Goal: Information Seeking & Learning: Learn about a topic

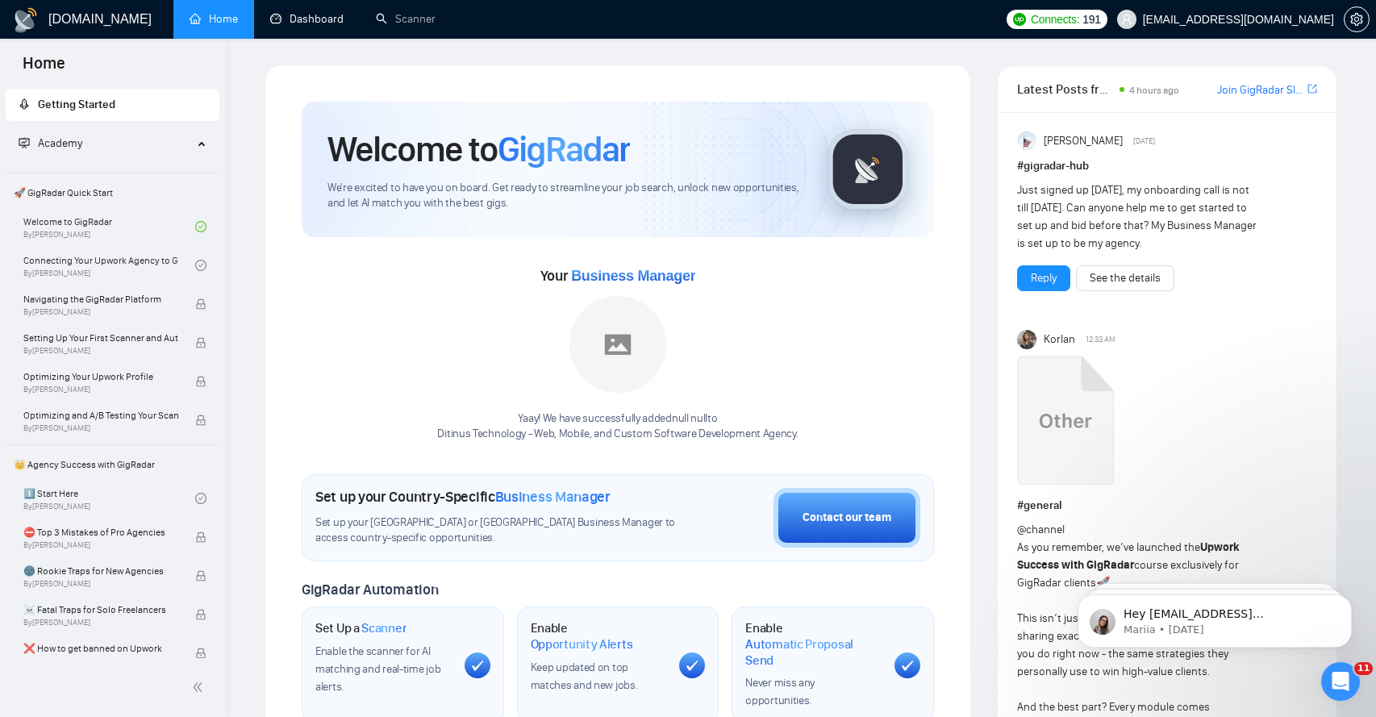
click at [304, 24] on link "Dashboard" at bounding box center [306, 19] width 73 height 14
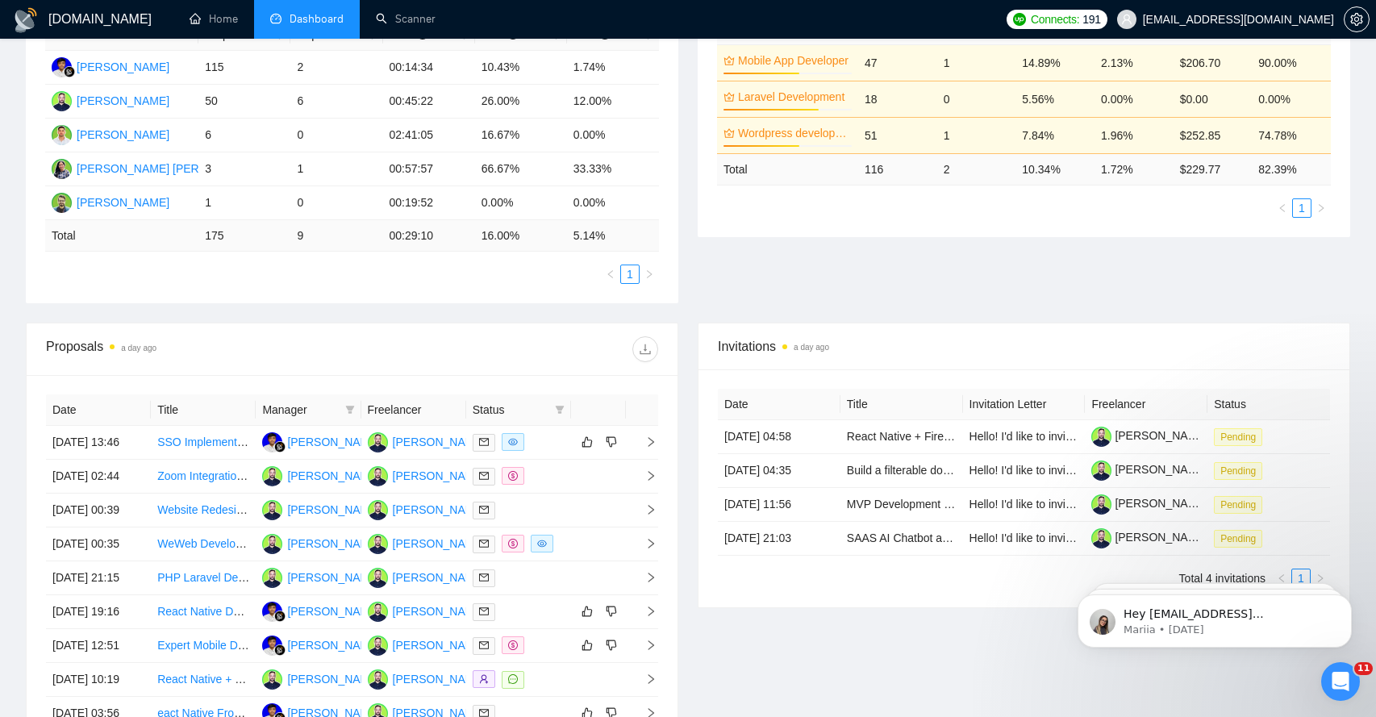
scroll to position [440, 0]
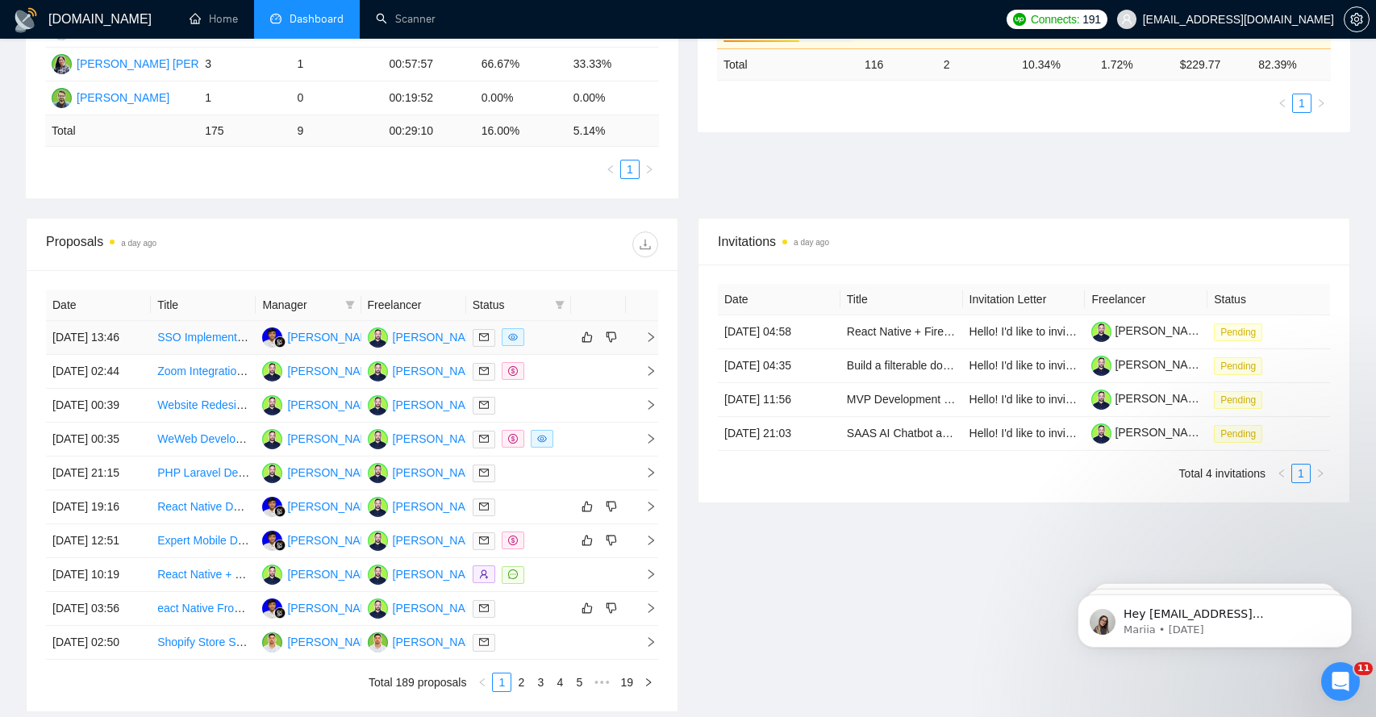
click at [646, 343] on icon "right" at bounding box center [650, 337] width 11 height 11
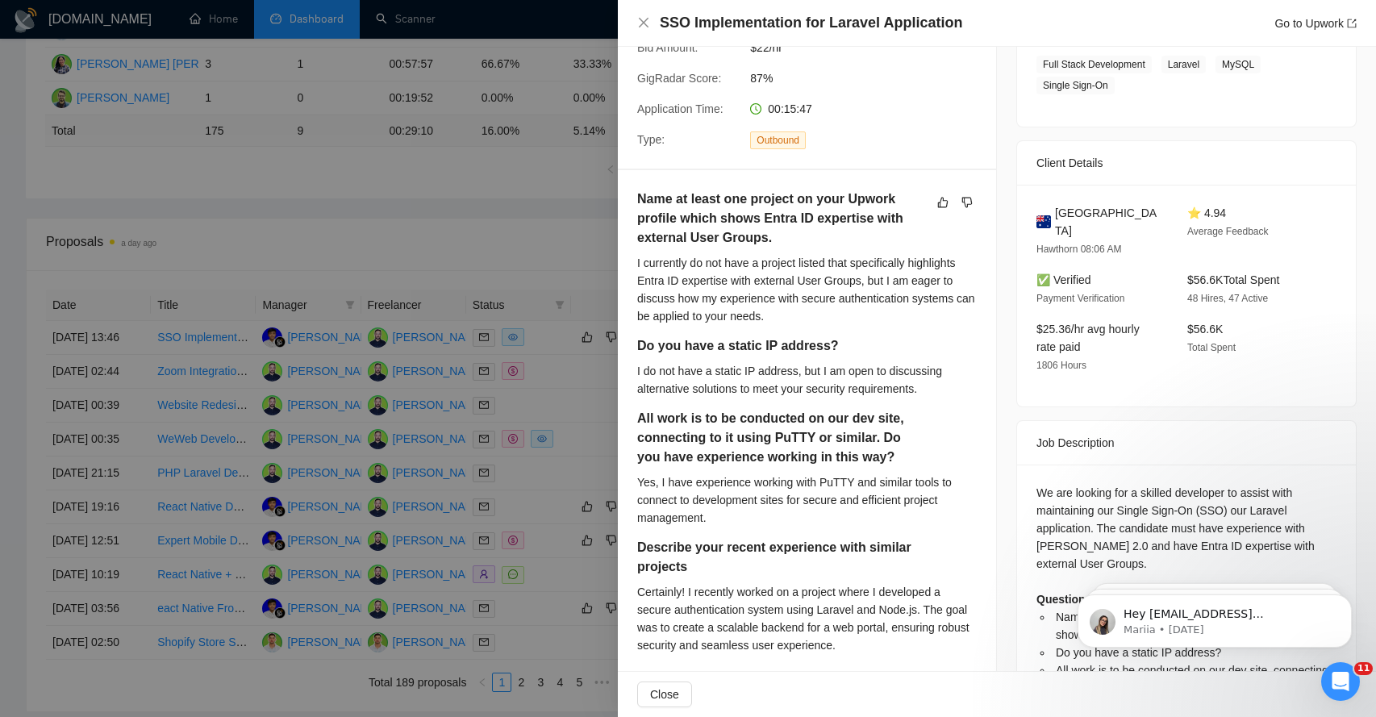
scroll to position [244, 0]
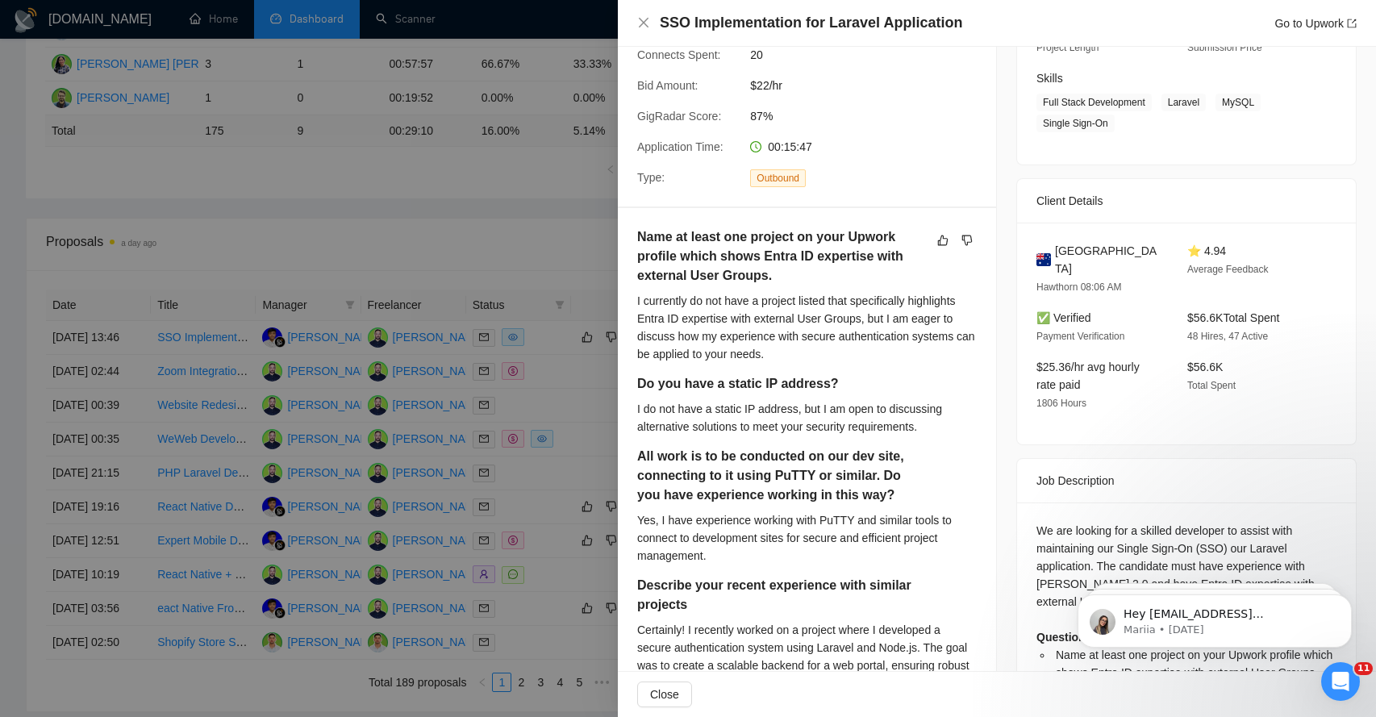
click at [665, 707] on div "Close" at bounding box center [997, 694] width 758 height 45
click at [670, 682] on button "Close" at bounding box center [664, 695] width 55 height 26
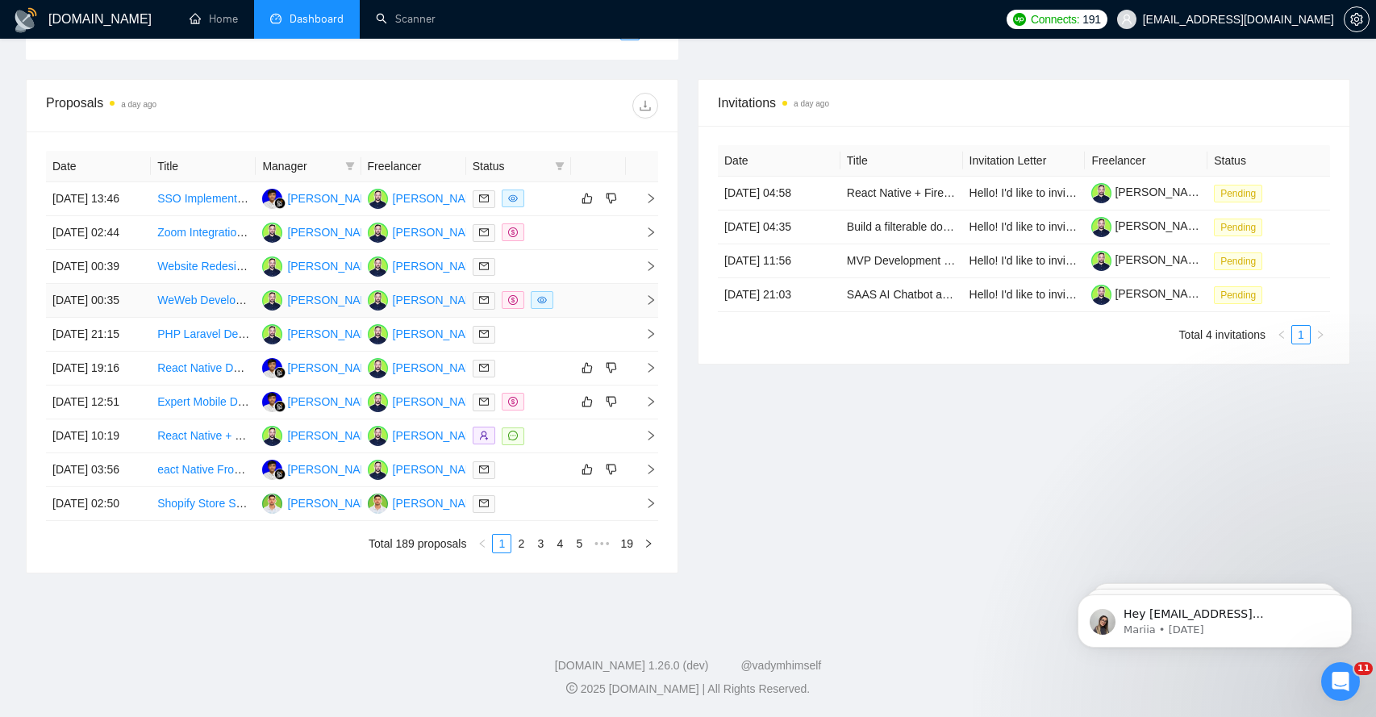
scroll to position [691, 0]
click at [653, 193] on icon "right" at bounding box center [650, 198] width 11 height 11
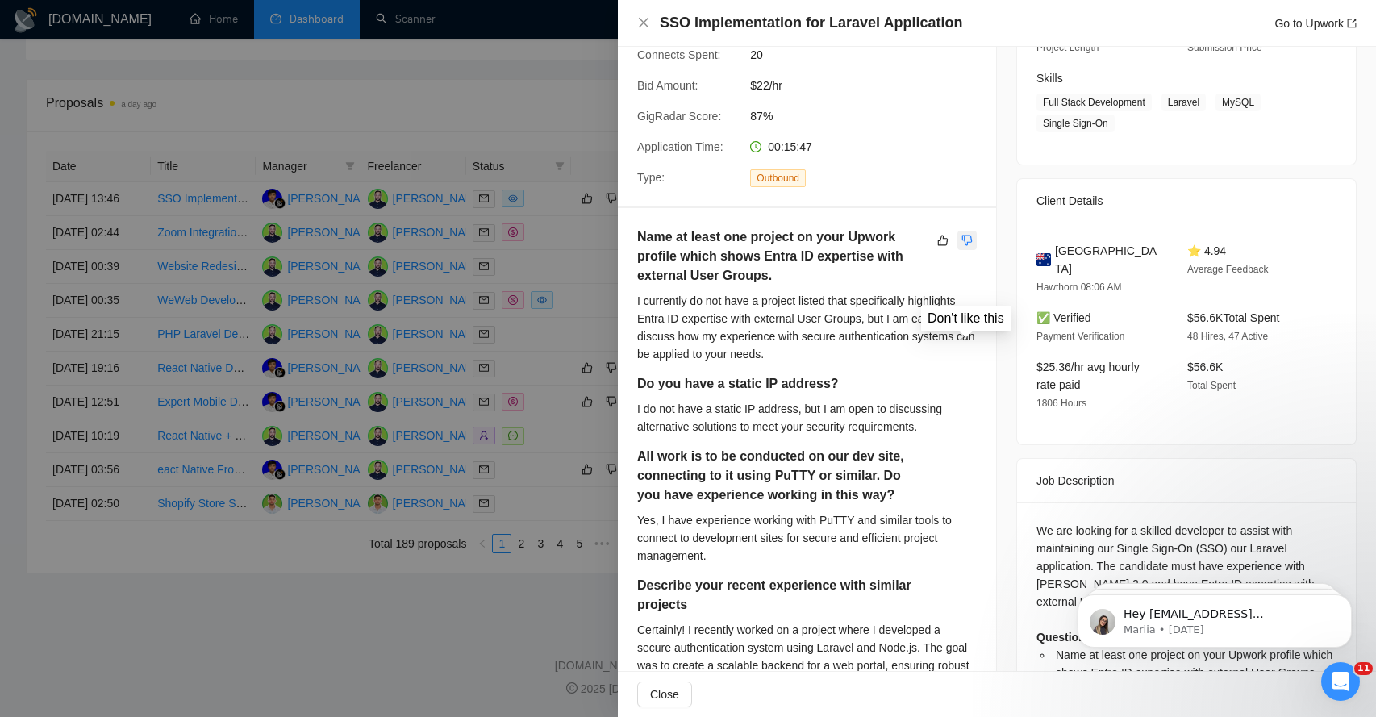
click at [966, 236] on icon "dislike" at bounding box center [966, 240] width 11 height 13
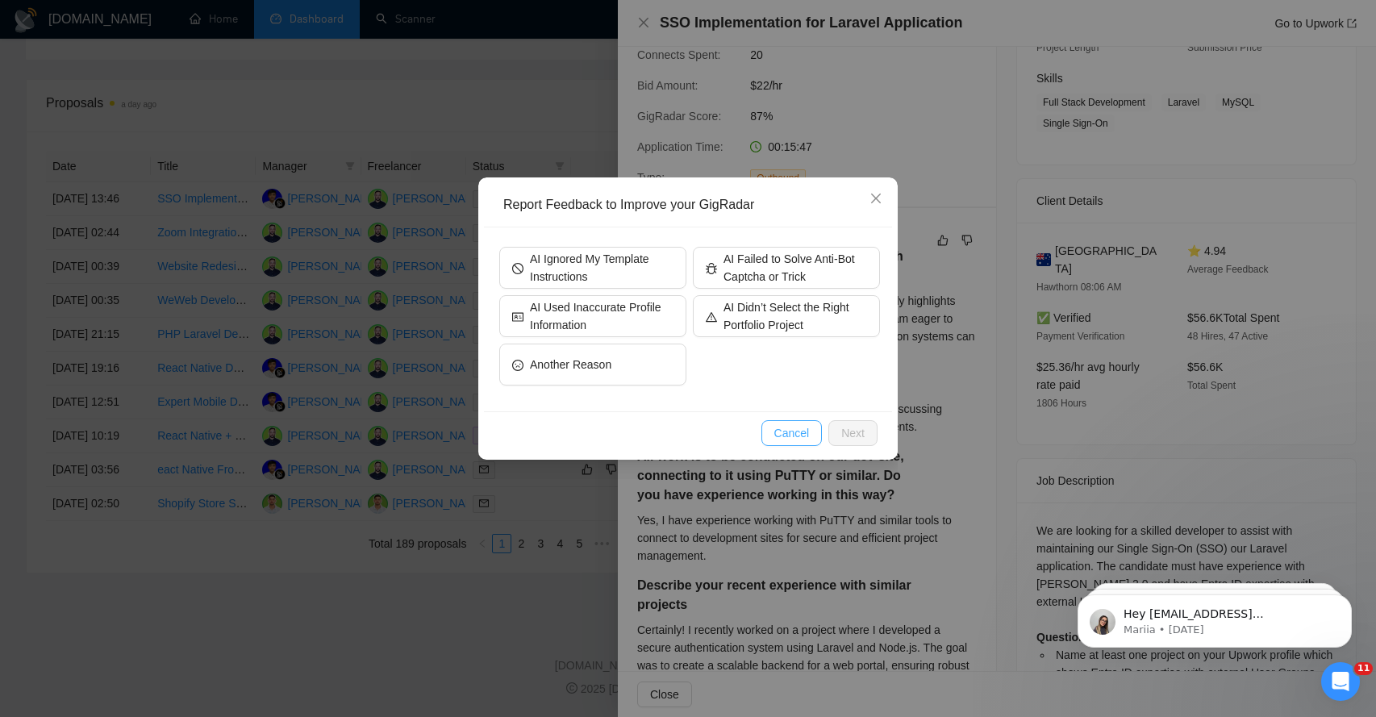
click at [789, 439] on span "Cancel" at bounding box center [791, 433] width 35 height 18
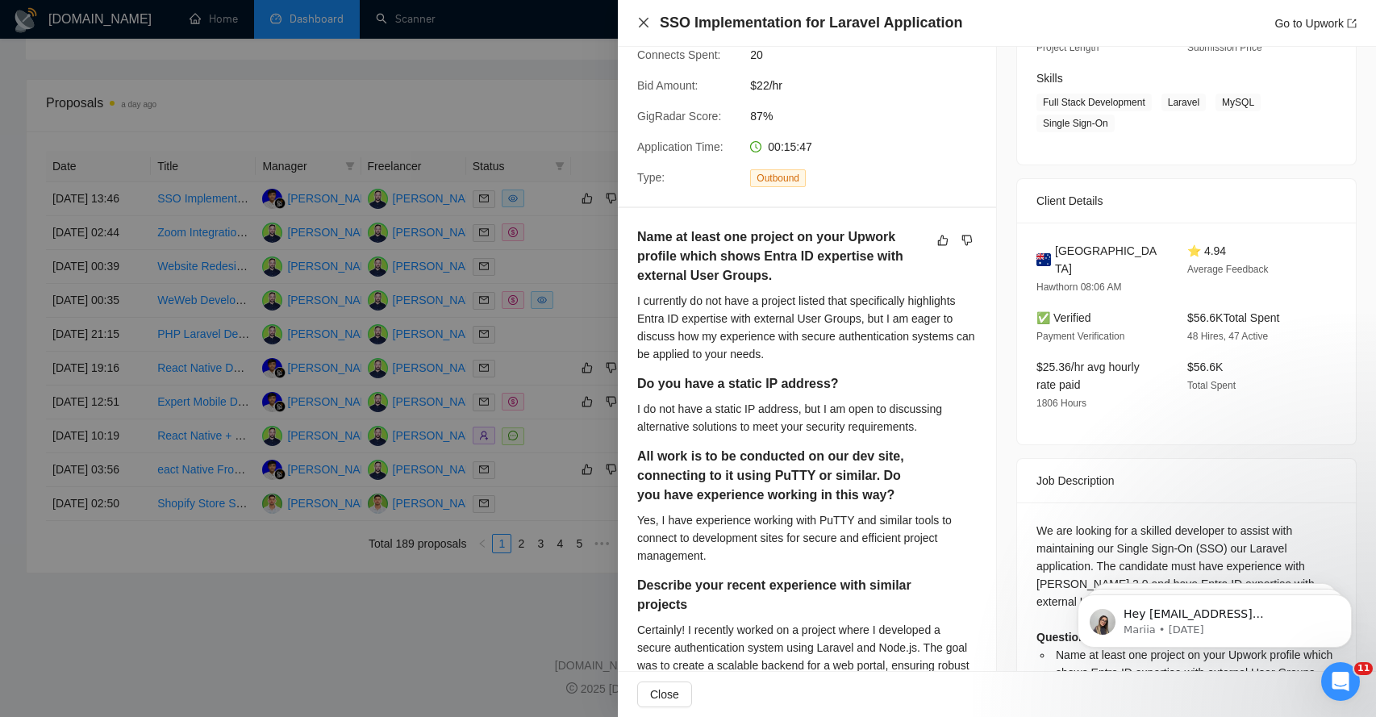
click at [646, 25] on icon "close" at bounding box center [644, 23] width 10 height 10
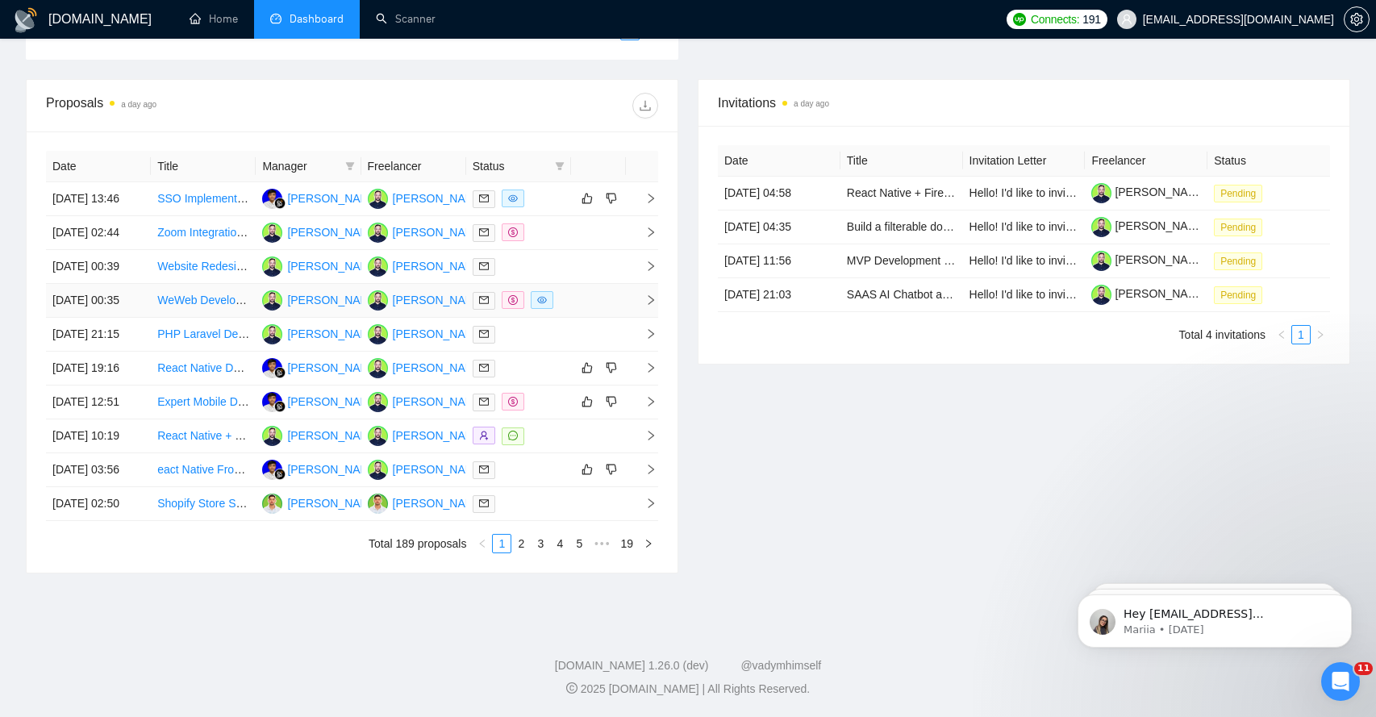
scroll to position [670, 0]
click at [640, 362] on span "right" at bounding box center [644, 367] width 24 height 11
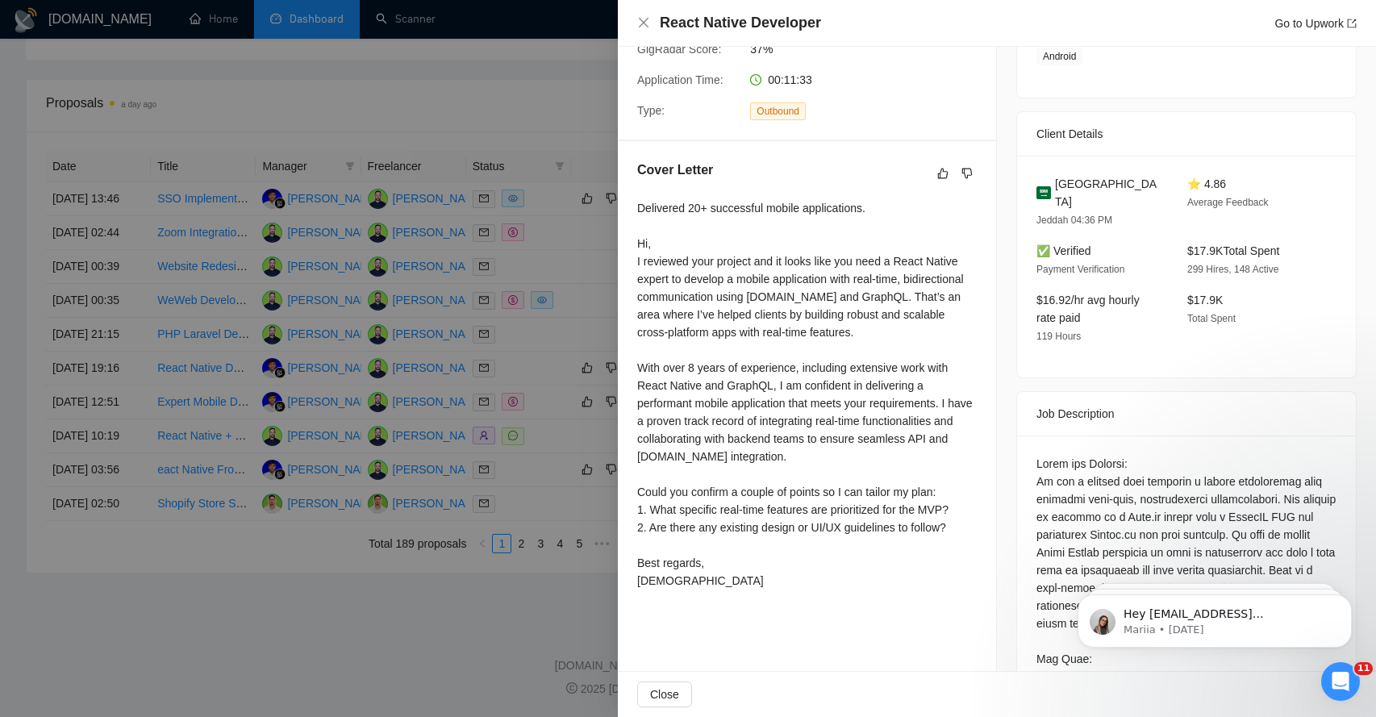
scroll to position [314, 0]
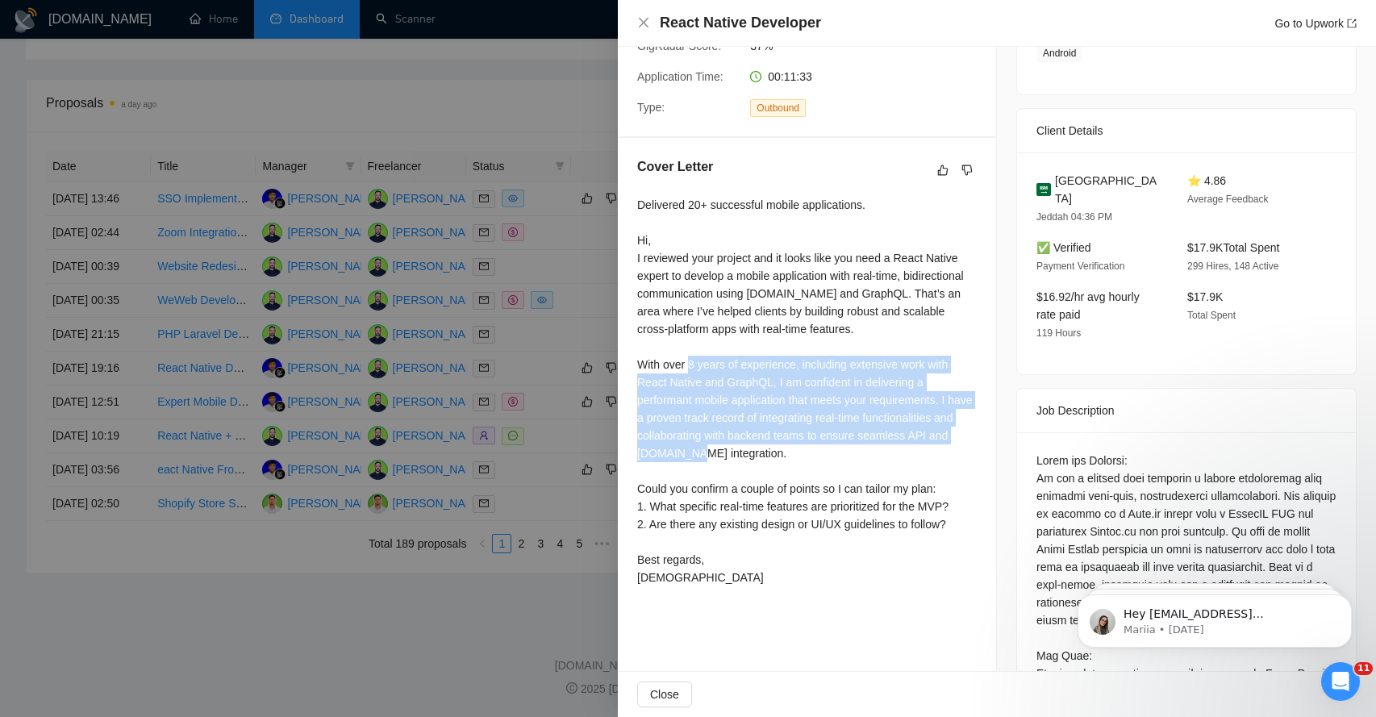
drag, startPoint x: 712, startPoint y: 361, endPoint x: 731, endPoint y: 453, distance: 93.8
click at [731, 453] on div "Delivered 20+ successful mobile applications. Hi, I reviewed your project and i…" at bounding box center [807, 391] width 340 height 390
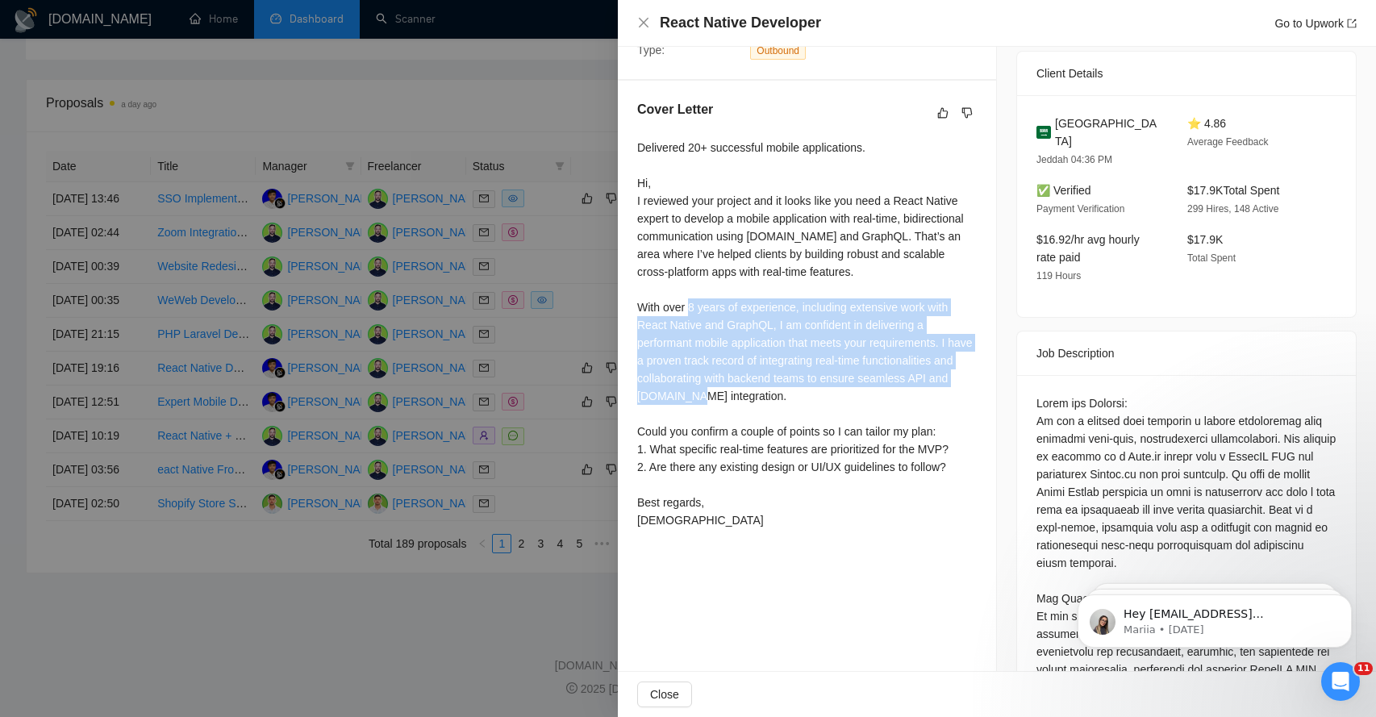
scroll to position [373, 0]
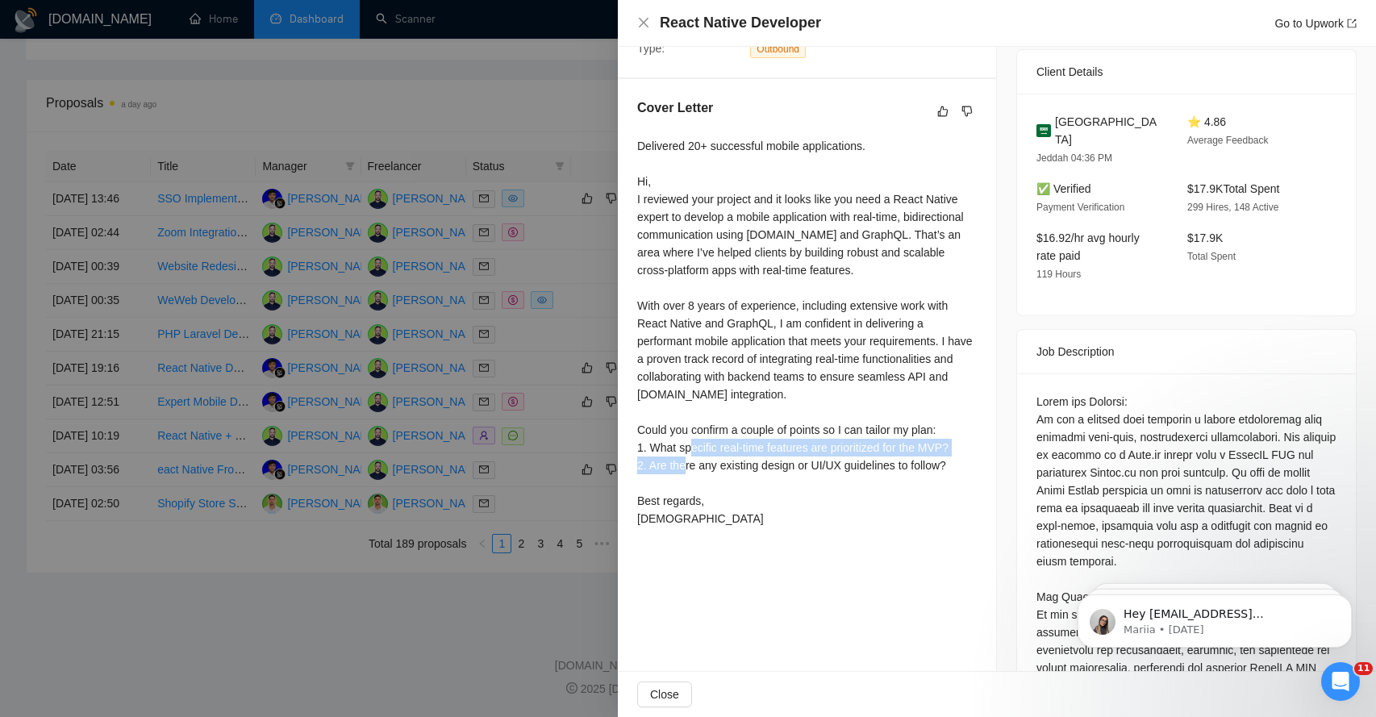
drag, startPoint x: 731, startPoint y: 453, endPoint x: 731, endPoint y: 476, distance: 22.6
click at [731, 471] on div "Delivered 20+ successful mobile applications. Hi, I reviewed your project and i…" at bounding box center [807, 332] width 340 height 390
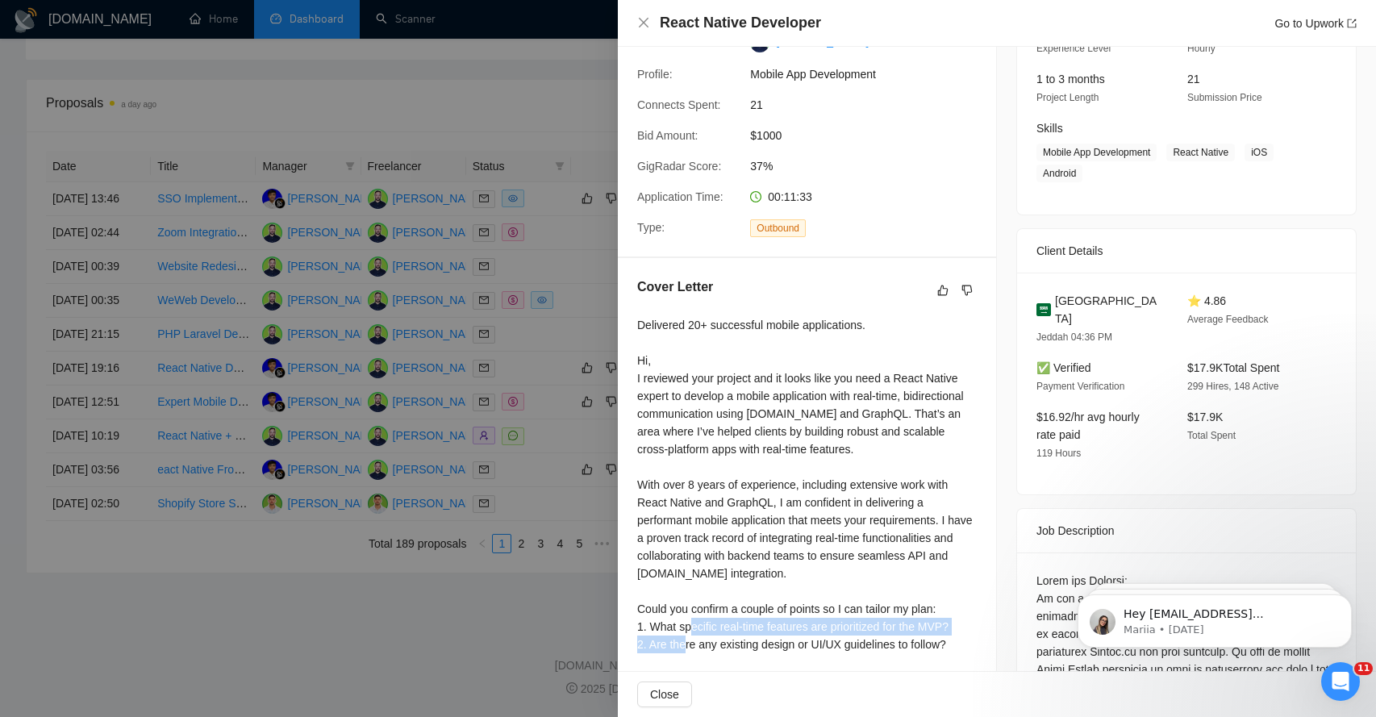
scroll to position [0, 0]
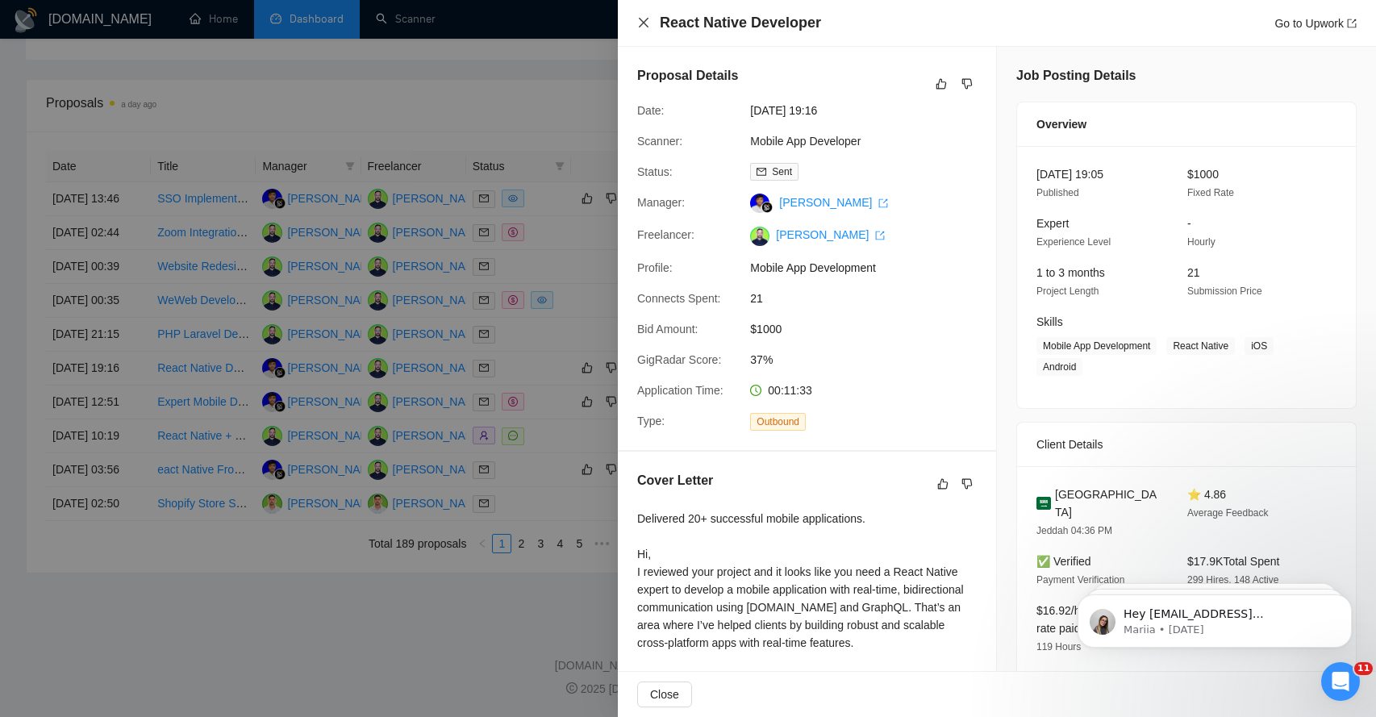
click at [641, 23] on icon "close" at bounding box center [643, 22] width 13 height 13
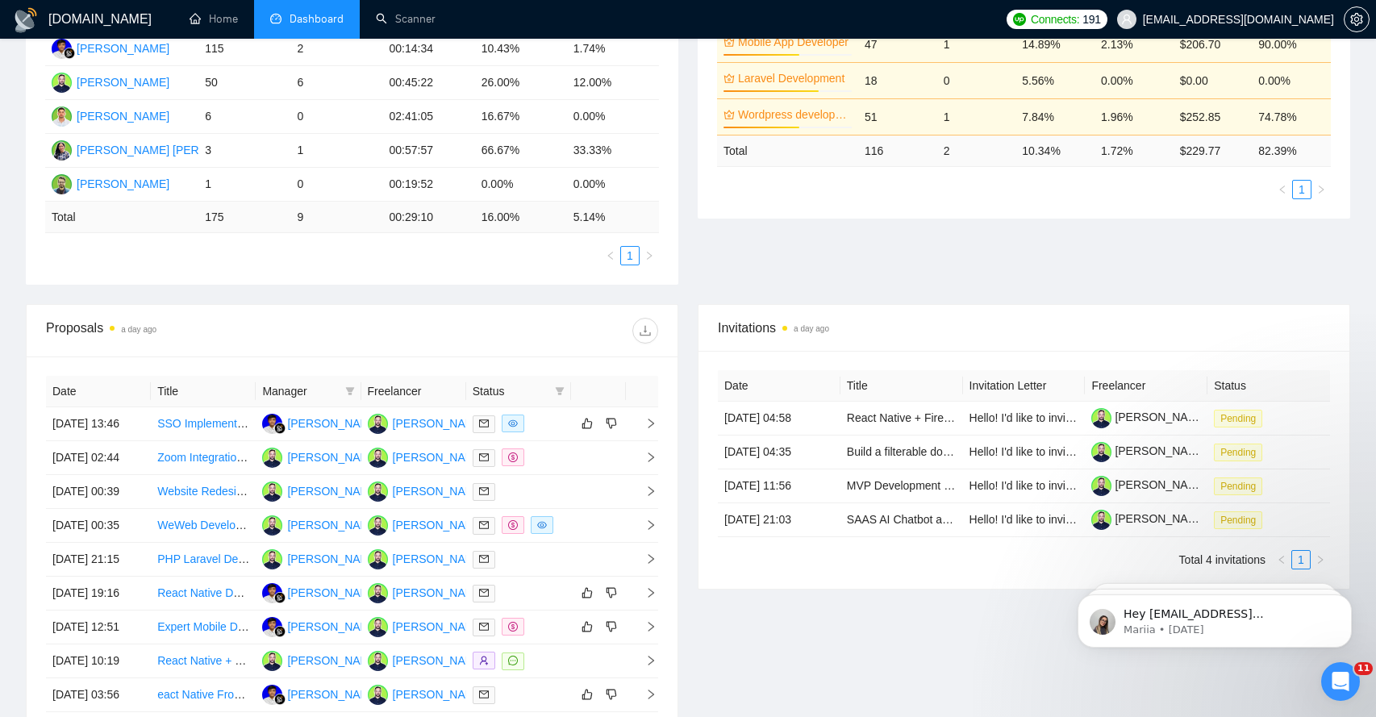
scroll to position [108, 0]
